Goal: Information Seeking & Learning: Find specific page/section

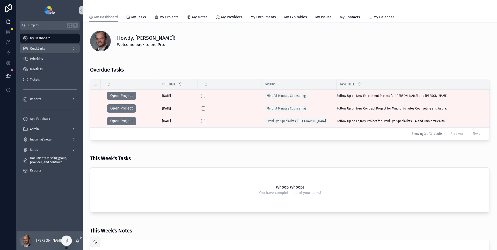
click at [48, 49] on div "QuickLinks" at bounding box center [50, 48] width 54 height 8
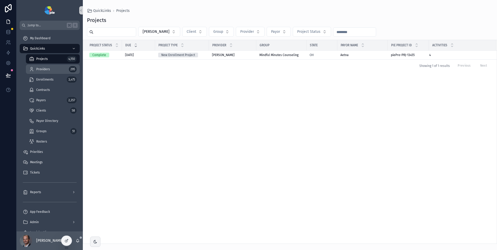
click at [46, 70] on span "Providers" at bounding box center [43, 69] width 14 height 4
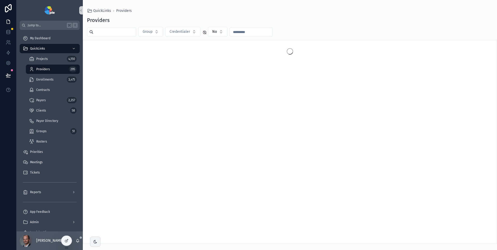
click at [114, 34] on input "scrollable content" at bounding box center [114, 31] width 42 height 7
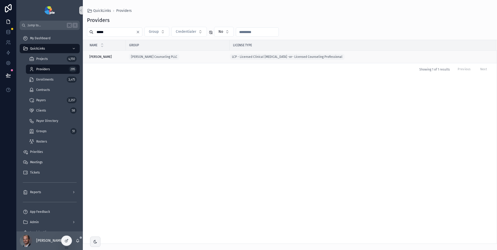
type input "*****"
click at [108, 57] on span "[PERSON_NAME]" at bounding box center [100, 57] width 23 height 4
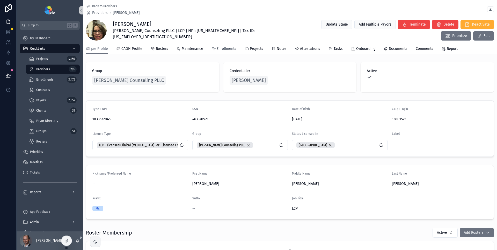
click at [222, 46] on span "Enrollments" at bounding box center [226, 48] width 20 height 5
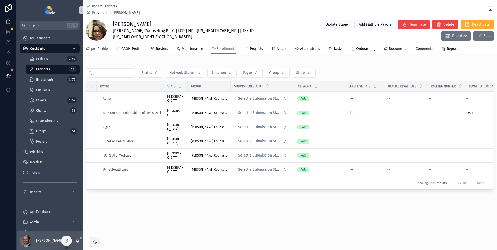
click at [101, 49] on span "pie Profile" at bounding box center [99, 48] width 17 height 5
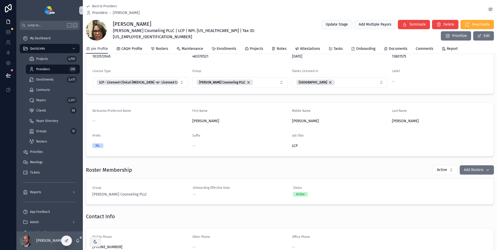
scroll to position [87, 0]
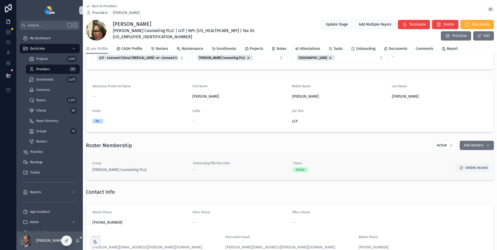
click at [119, 166] on div "Group McGehee Counseling PLLC" at bounding box center [139, 166] width 94 height 11
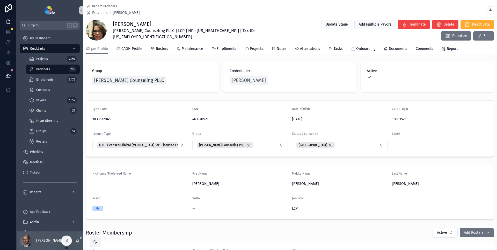
click at [130, 77] on span "[PERSON_NAME] Counseling PLLC" at bounding box center [129, 80] width 70 height 7
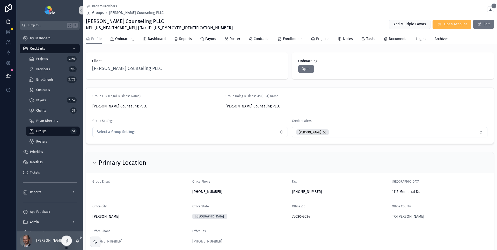
click at [448, 23] on span "Open Account" at bounding box center [455, 24] width 23 height 5
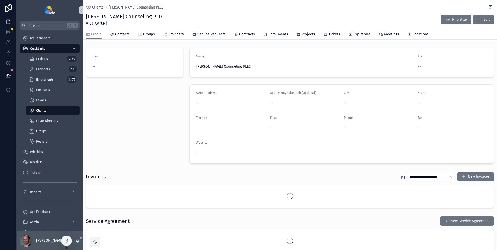
scroll to position [38, 0]
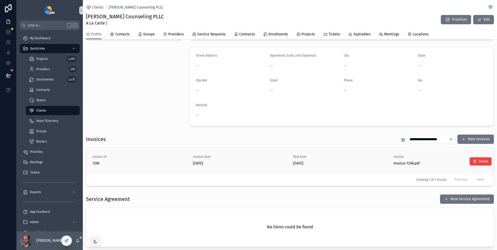
click at [249, 165] on span "[DATE]" at bounding box center [240, 163] width 94 height 5
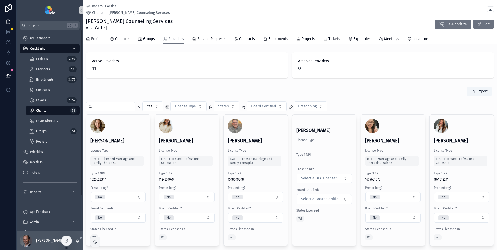
click at [54, 109] on div "Clients 58" at bounding box center [53, 111] width 48 height 8
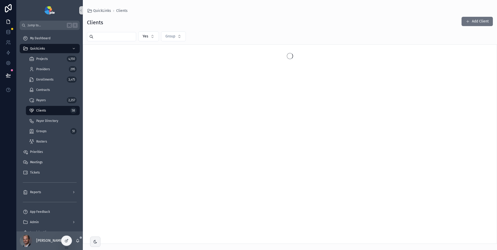
click at [117, 38] on input "scrollable content" at bounding box center [114, 36] width 42 height 7
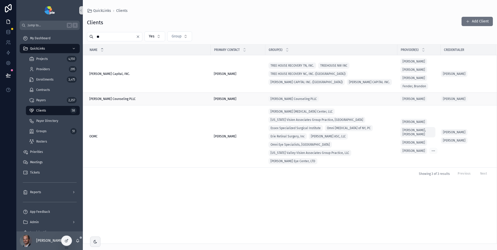
type input "**"
click at [121, 99] on span "[PERSON_NAME] Counseling PLLC" at bounding box center [112, 99] width 46 height 4
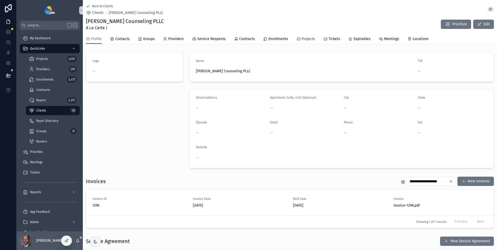
click at [305, 39] on span "Projects" at bounding box center [307, 38] width 13 height 5
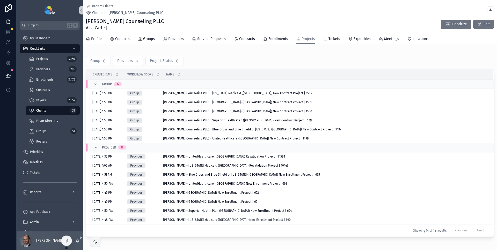
click at [181, 41] on span "Providers" at bounding box center [176, 38] width 16 height 5
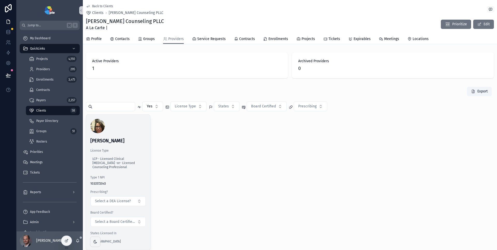
click at [131, 136] on div "[PERSON_NAME] License Type LCP - Licensed Clinical [MEDICAL_DATA] -or- Licensed…" at bounding box center [118, 182] width 64 height 135
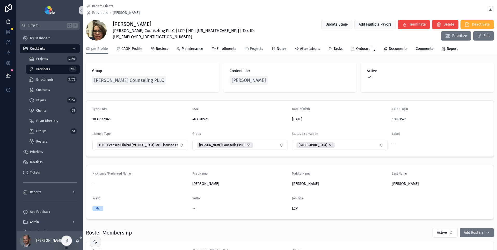
click at [253, 49] on span "Projects" at bounding box center [256, 48] width 13 height 5
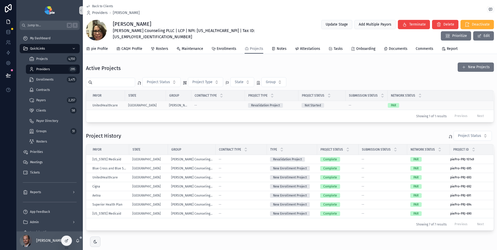
click at [415, 105] on div "PAR" at bounding box center [436, 105] width 99 height 5
